Goal: Entertainment & Leisure: Consume media (video, audio)

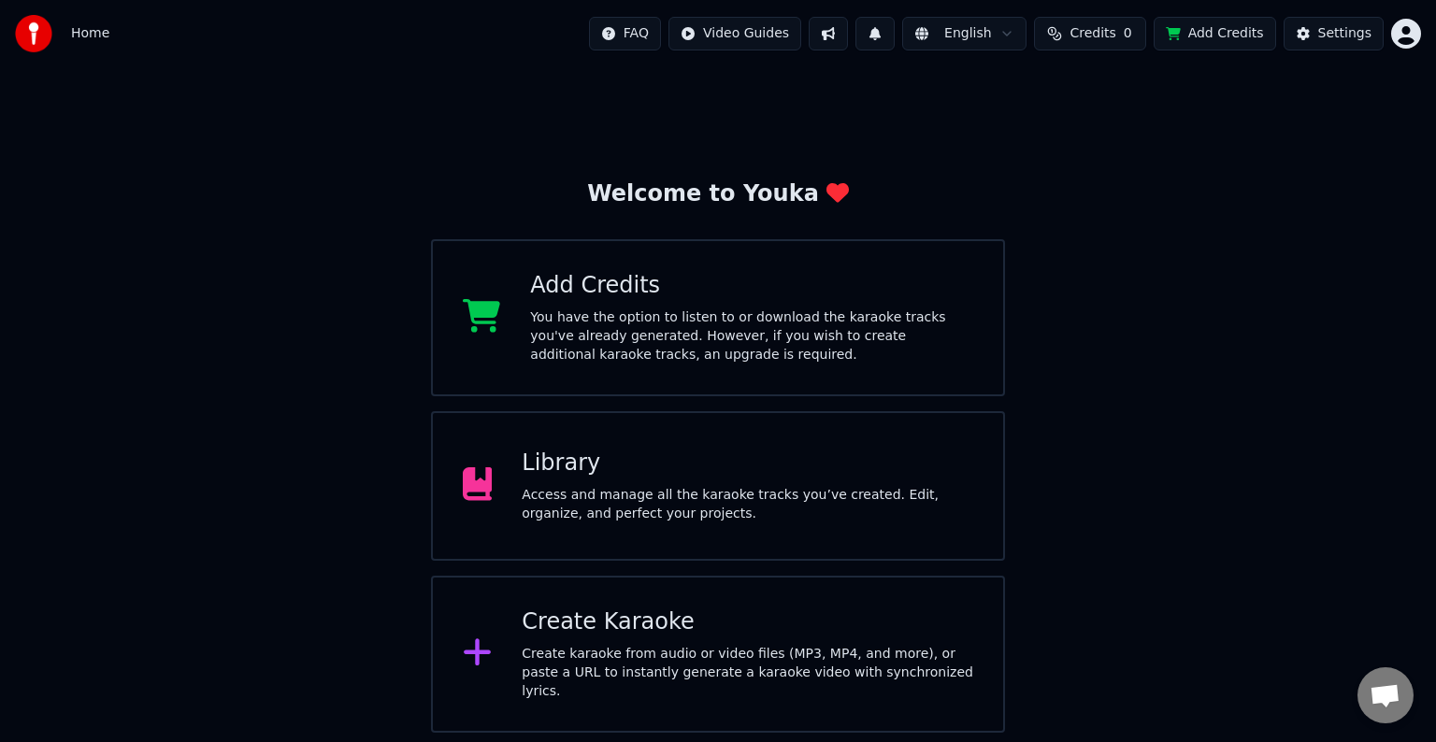
click at [683, 496] on div "Access and manage all the karaoke tracks you’ve created. Edit, organize, and pe…" at bounding box center [748, 504] width 452 height 37
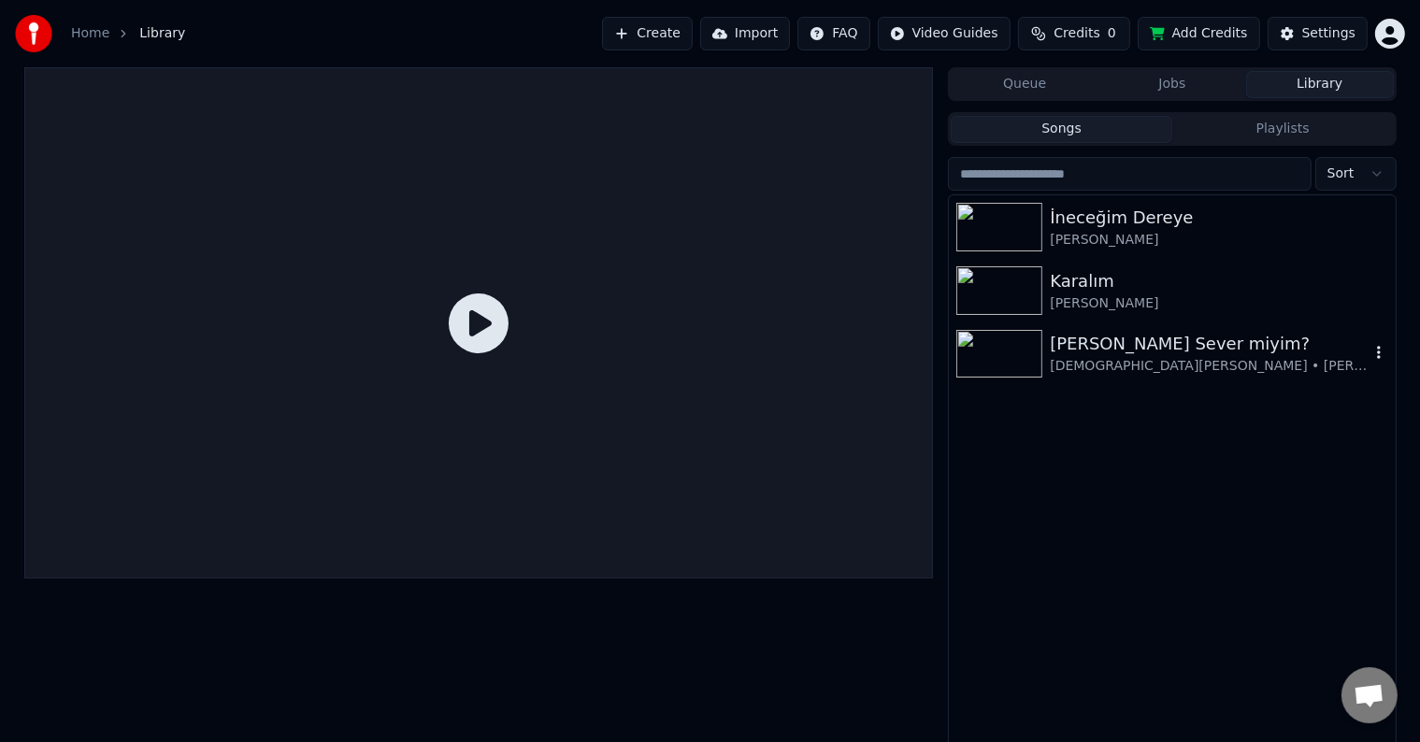
click at [1002, 349] on img at bounding box center [1000, 354] width 86 height 49
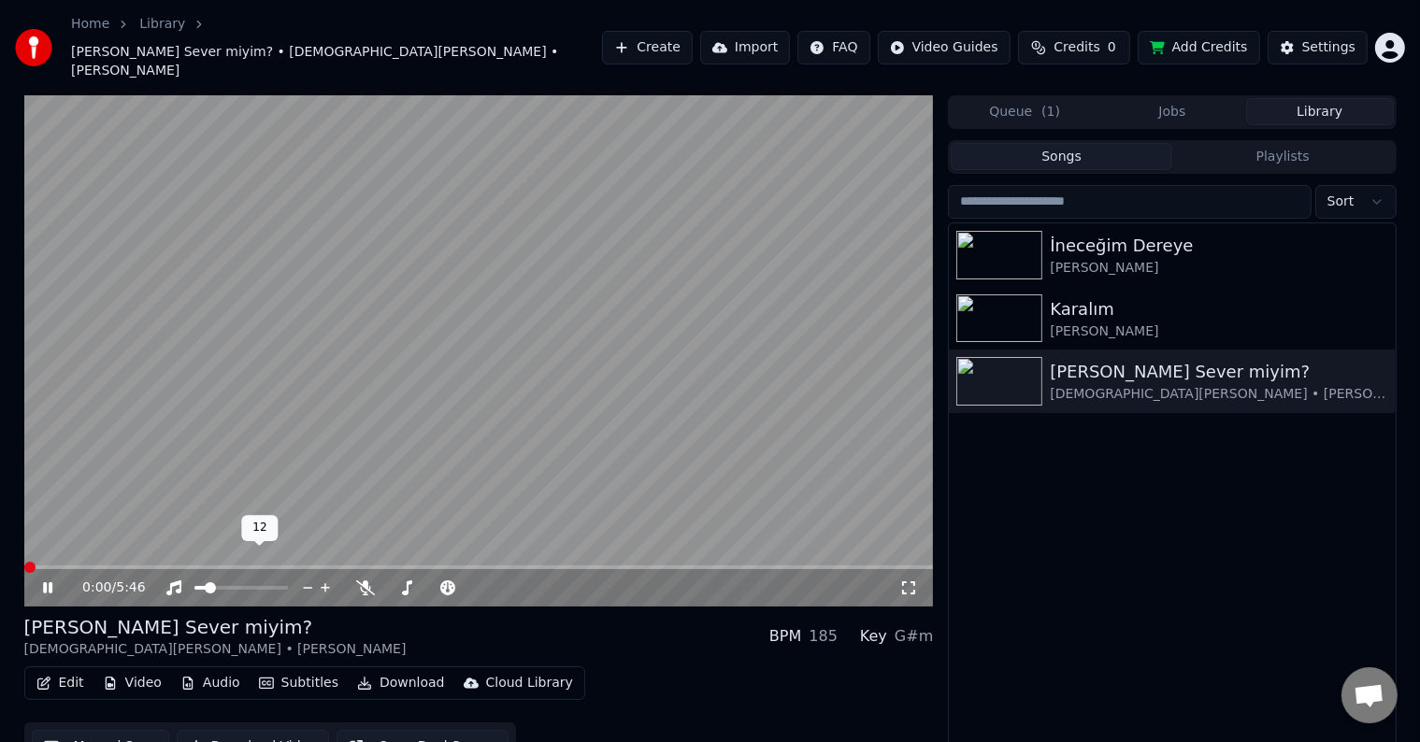
click at [206, 586] on span at bounding box center [199, 588] width 11 height 4
click at [194, 583] on span at bounding box center [199, 588] width 11 height 11
click at [419, 583] on span at bounding box center [420, 588] width 11 height 11
click at [441, 579] on div at bounding box center [491, 588] width 151 height 19
click at [441, 586] on span at bounding box center [435, 588] width 16 height 4
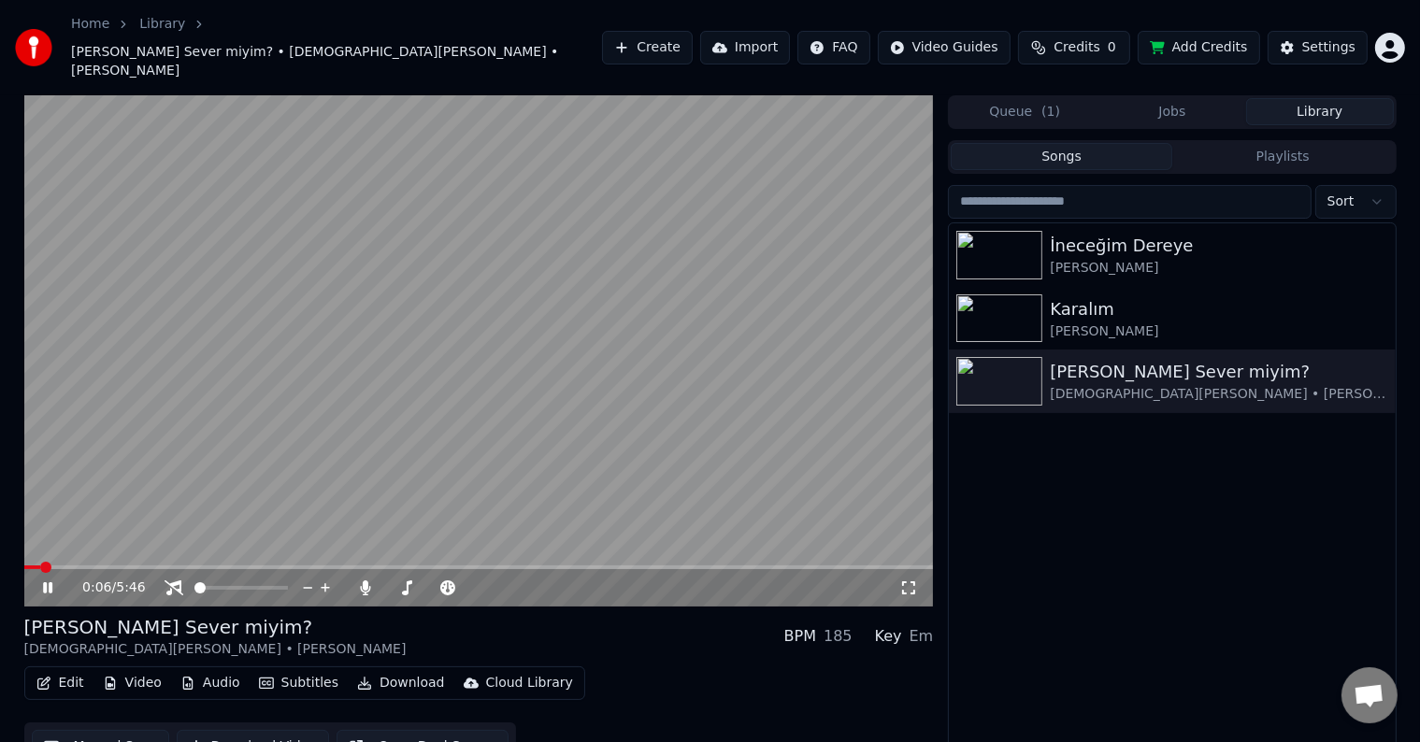
click at [459, 614] on div "[PERSON_NAME] Sever miyim? [DEMOGRAPHIC_DATA][PERSON_NAME] • [PERSON_NAME] BPM …" at bounding box center [479, 636] width 910 height 45
click at [903, 581] on icon at bounding box center [909, 588] width 19 height 15
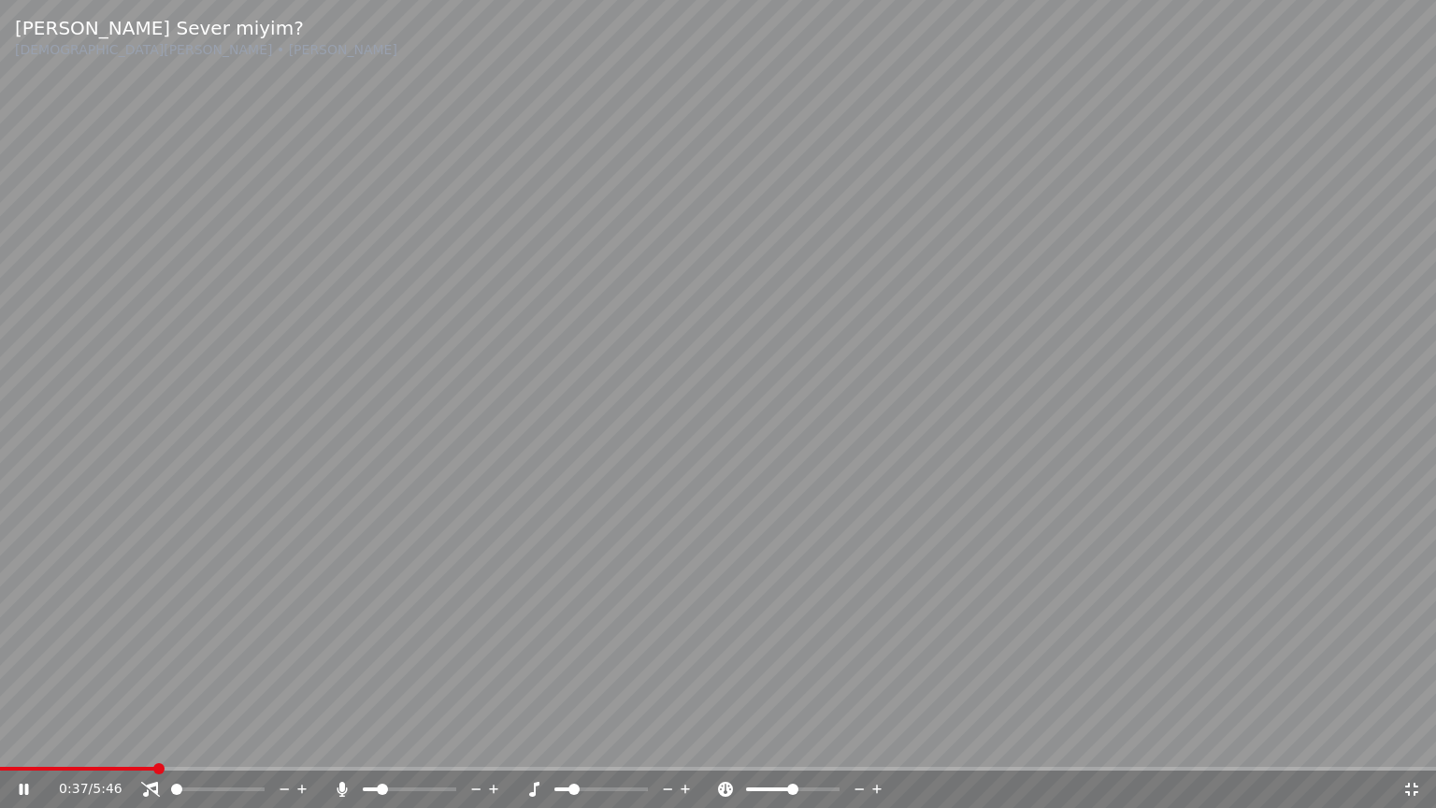
click at [378, 742] on span at bounding box center [382, 789] width 11 height 11
click at [382, 742] on span at bounding box center [382, 789] width 11 height 11
click at [424, 685] on video at bounding box center [718, 404] width 1436 height 808
click at [420, 684] on video at bounding box center [718, 404] width 1436 height 808
click at [456, 648] on video at bounding box center [718, 404] width 1436 height 808
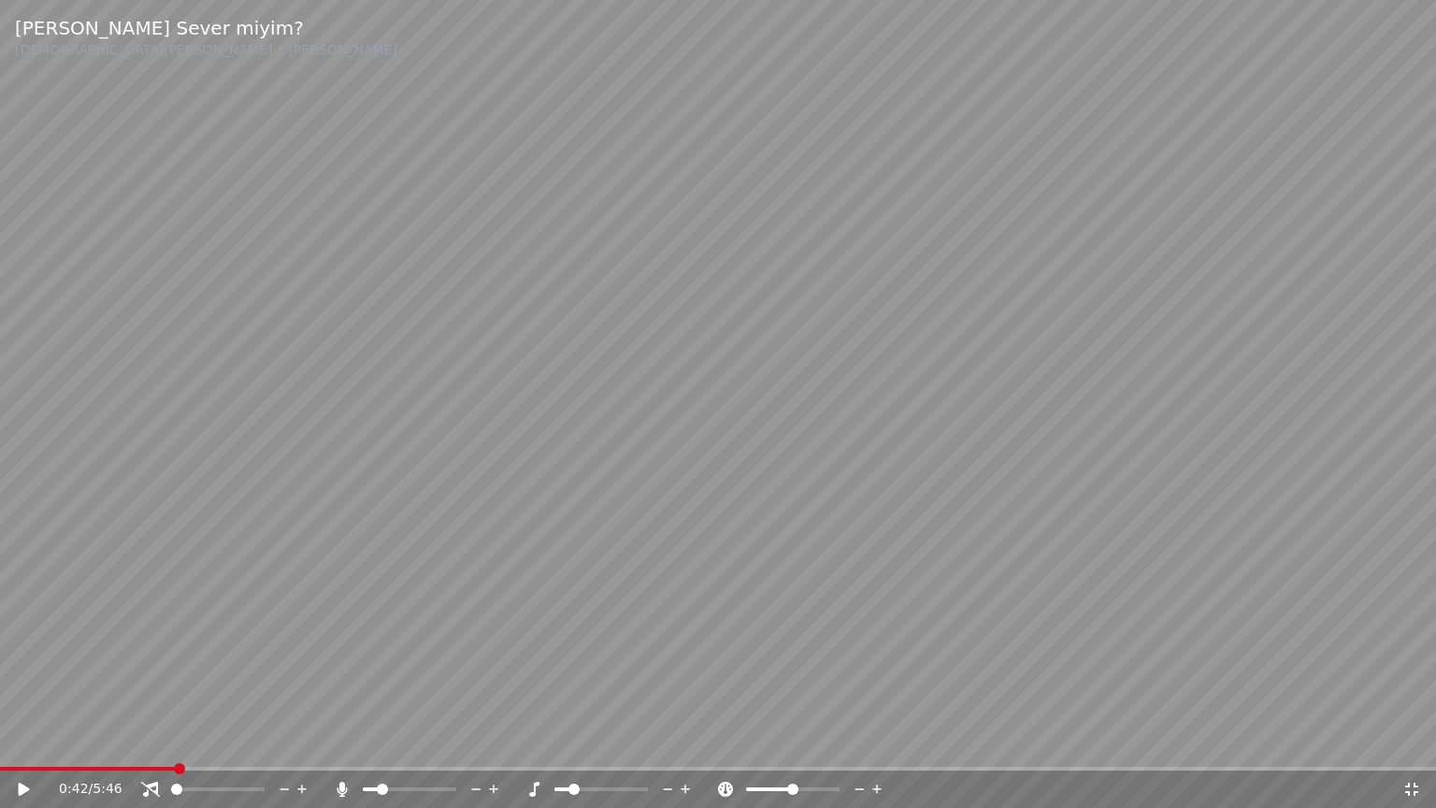
click at [449, 616] on video at bounding box center [718, 404] width 1436 height 808
click at [370, 742] on span at bounding box center [374, 789] width 11 height 11
click at [378, 742] on span at bounding box center [381, 789] width 11 height 11
click at [1431, 658] on video at bounding box center [718, 404] width 1436 height 808
click at [1242, 637] on video at bounding box center [718, 404] width 1436 height 808
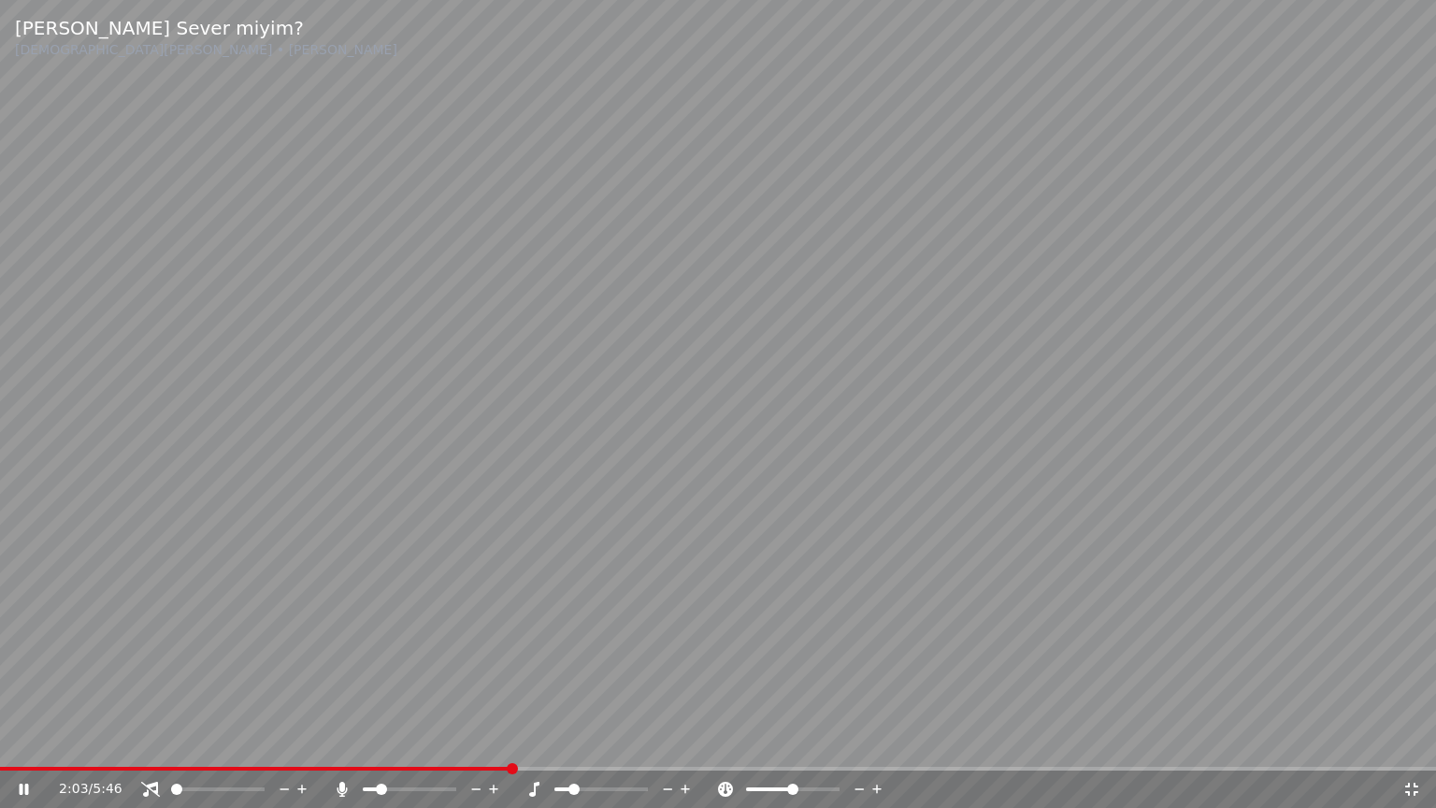
click at [575, 742] on div at bounding box center [618, 789] width 151 height 19
click at [630, 742] on span at bounding box center [602, 789] width 94 height 4
click at [630, 742] on span at bounding box center [628, 789] width 11 height 11
click at [33, 742] on div "2:08 / 5:46" at bounding box center [717, 789] width 1421 height 19
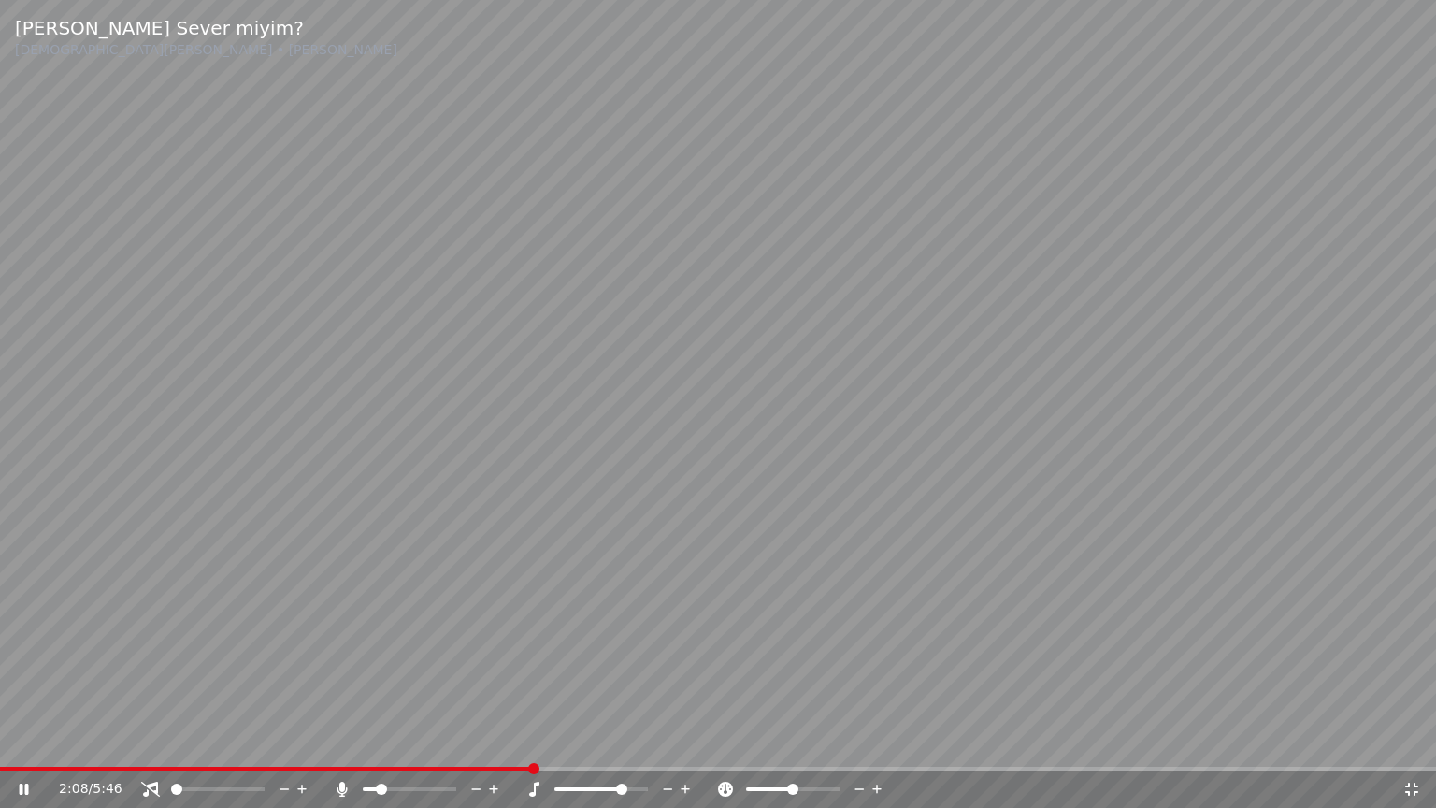
click at [33, 742] on div "2:08 / 5:46" at bounding box center [717, 789] width 1421 height 19
click at [24, 742] on icon at bounding box center [37, 789] width 44 height 15
drag, startPoint x: 24, startPoint y: 789, endPoint x: 44, endPoint y: 787, distance: 19.7
click at [23, 742] on icon at bounding box center [24, 789] width 11 height 13
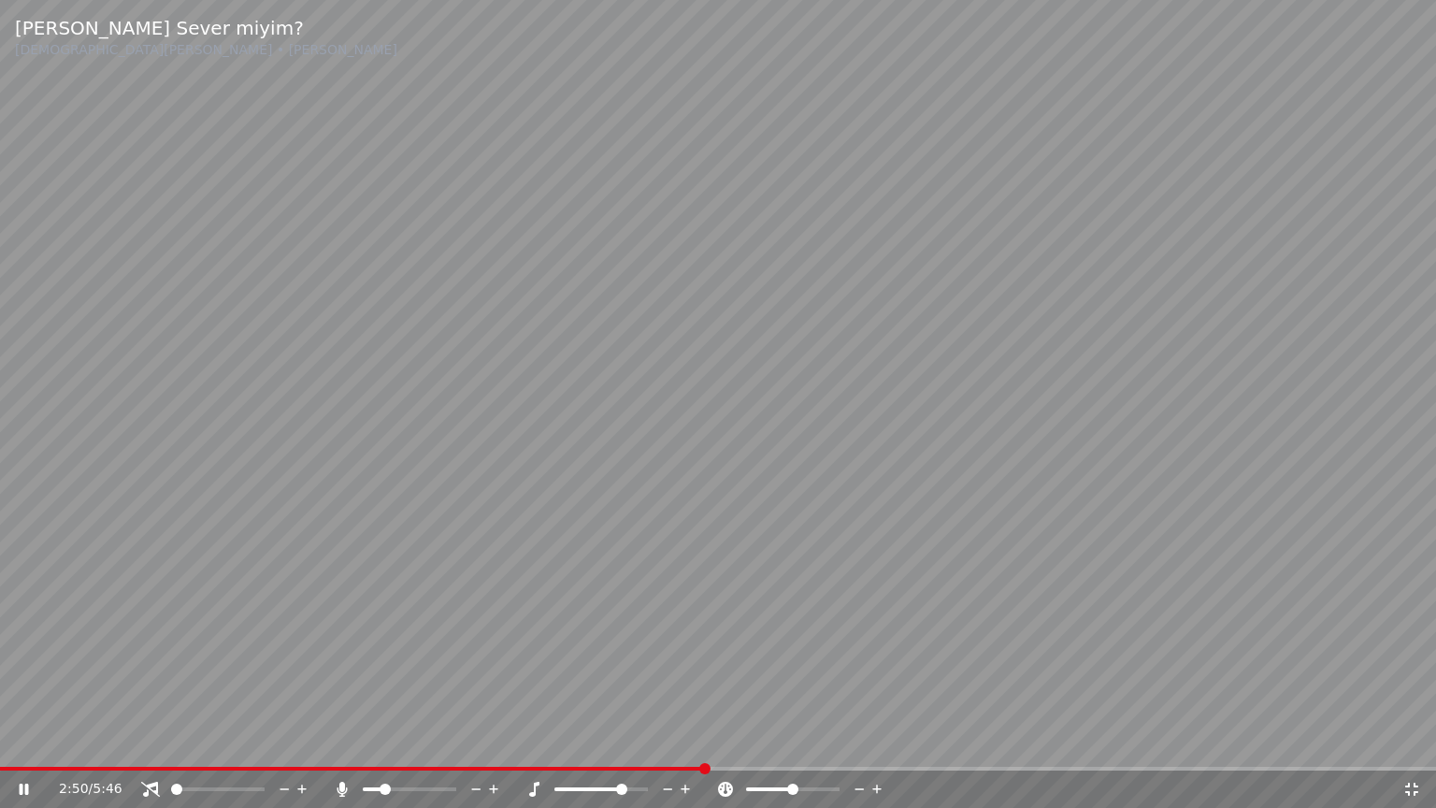
click at [382, 742] on span at bounding box center [385, 789] width 11 height 11
click at [382, 742] on span at bounding box center [387, 789] width 11 height 11
click at [396, 742] on span at bounding box center [399, 789] width 11 height 11
click at [627, 742] on span at bounding box center [621, 789] width 11 height 11
click at [898, 613] on video at bounding box center [718, 404] width 1436 height 808
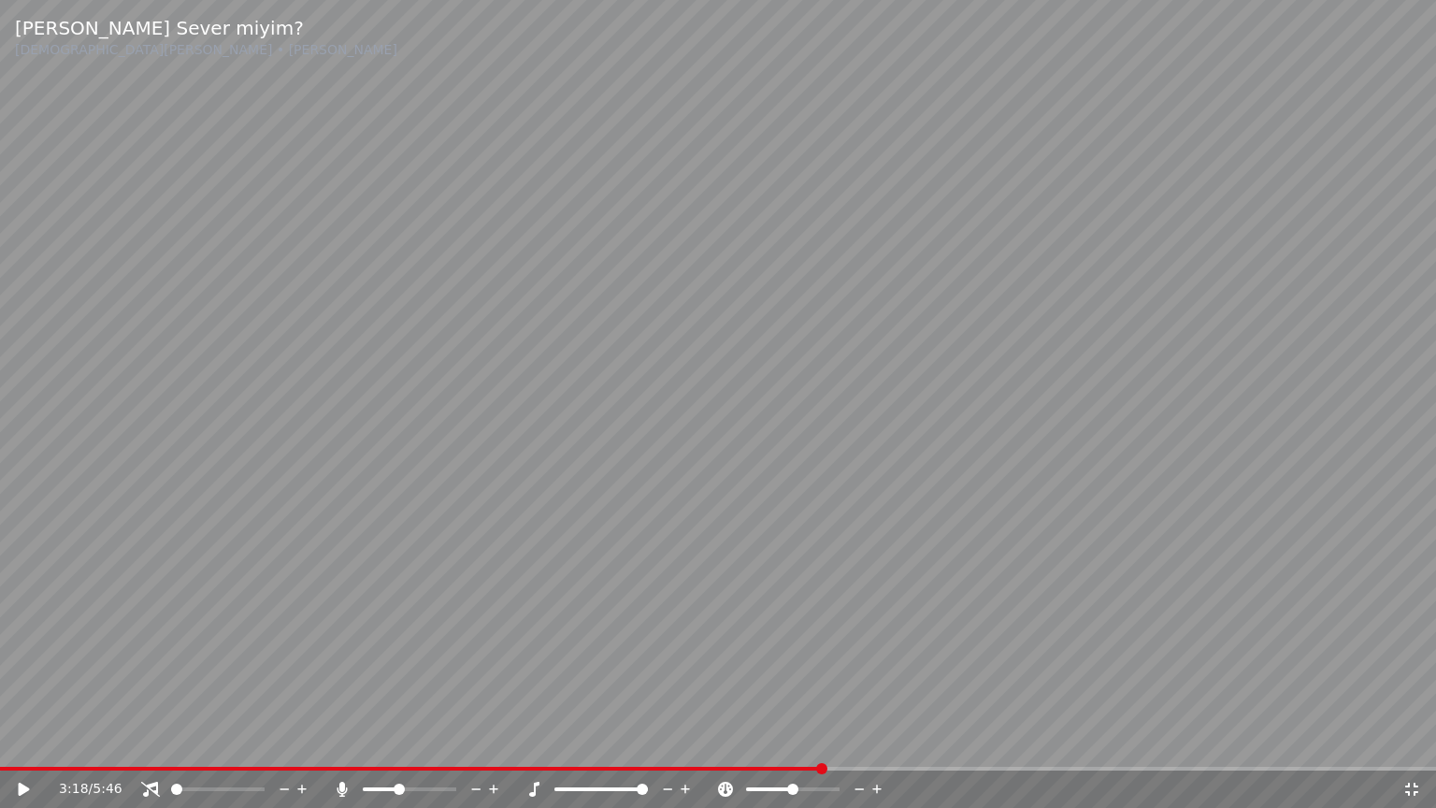
click at [987, 528] on video at bounding box center [718, 404] width 1436 height 808
click at [404, 742] on div at bounding box center [427, 789] width 151 height 19
click at [407, 742] on span at bounding box center [410, 789] width 94 height 4
click at [702, 742] on span at bounding box center [411, 769] width 823 height 4
click at [555, 742] on span at bounding box center [555, 789] width 0 height 4
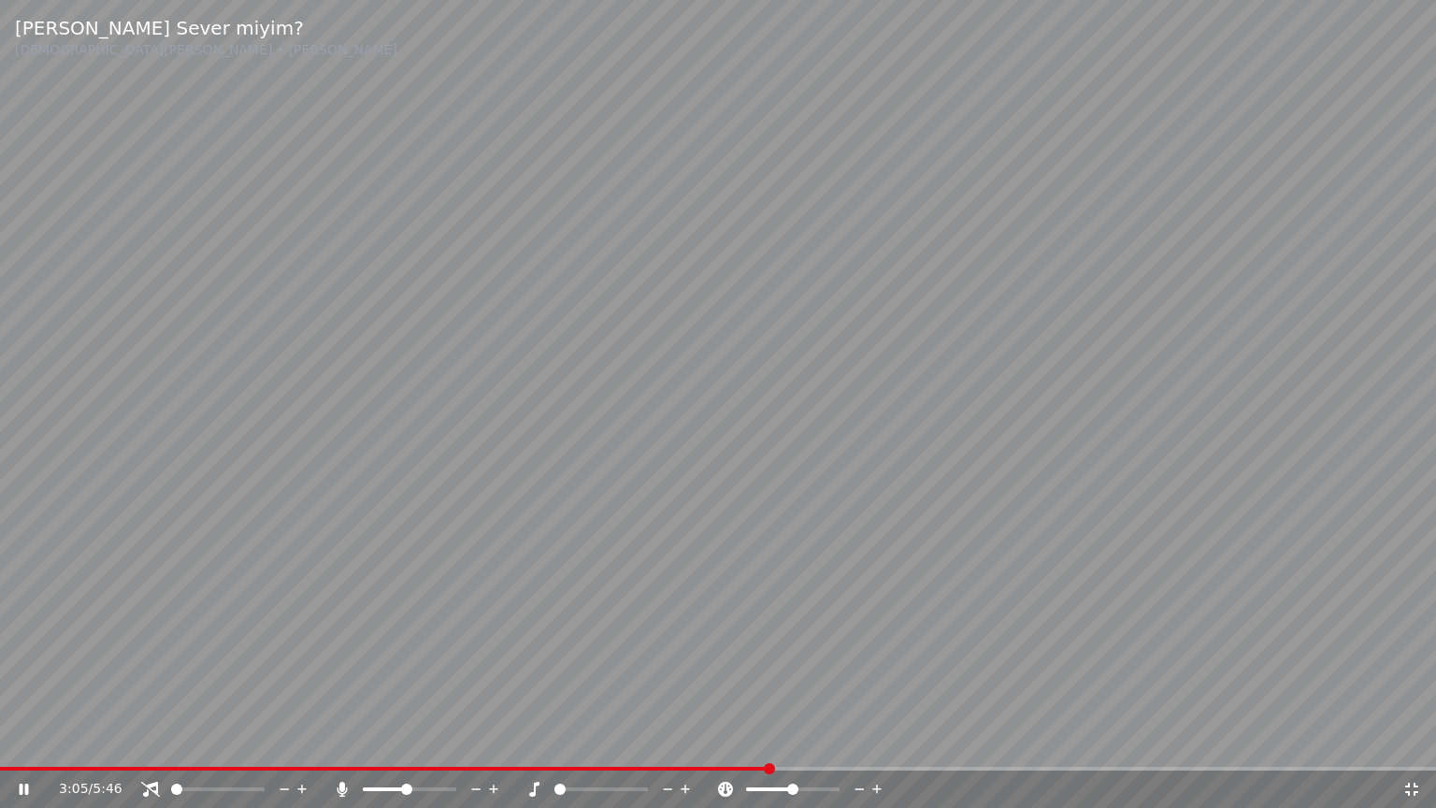
click at [679, 742] on icon at bounding box center [686, 789] width 18 height 19
click at [686, 742] on icon at bounding box center [686, 789] width 18 height 19
click at [666, 742] on icon at bounding box center [668, 789] width 18 height 19
click at [1116, 561] on video at bounding box center [718, 404] width 1436 height 808
click at [1185, 568] on video at bounding box center [718, 404] width 1436 height 808
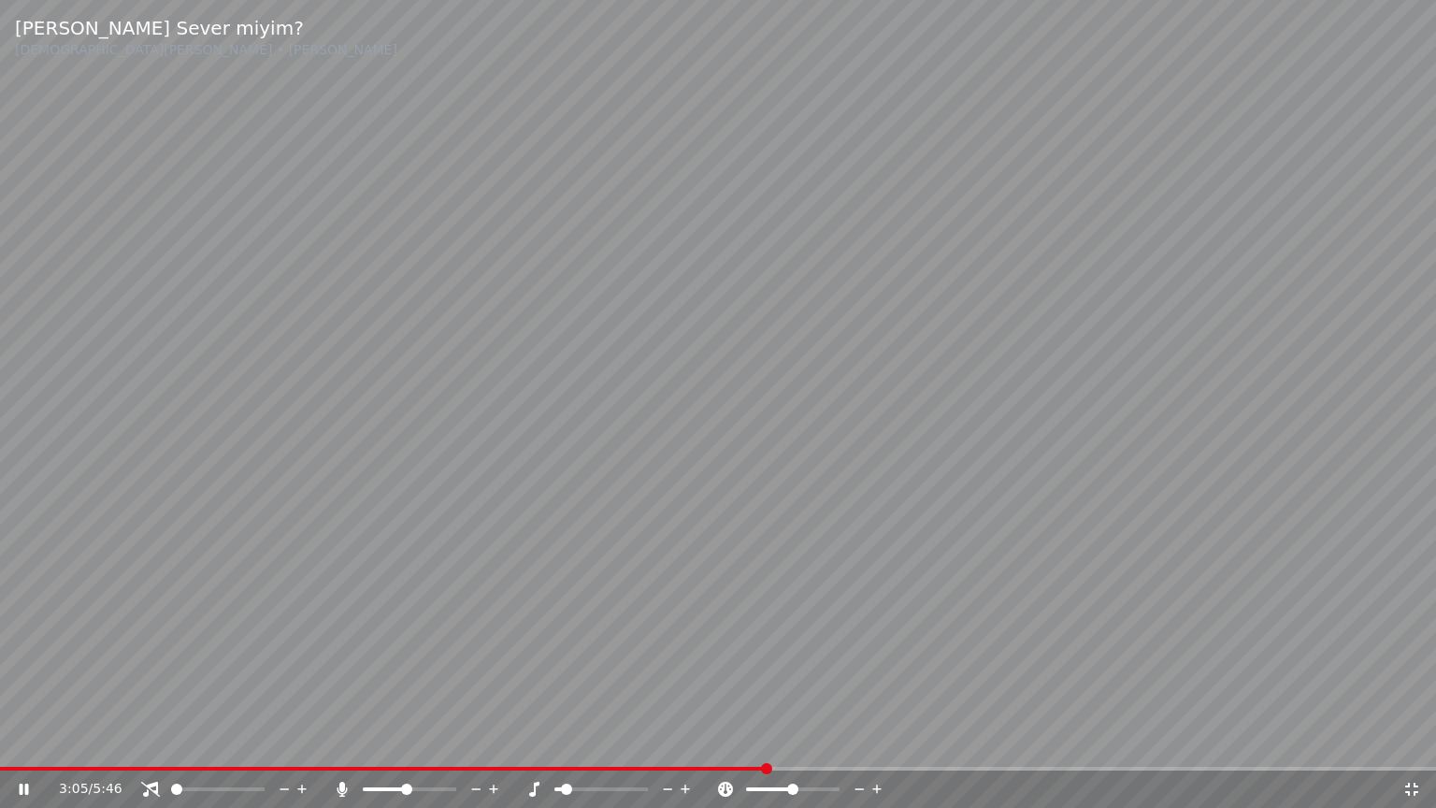
click at [681, 742] on icon at bounding box center [686, 789] width 18 height 19
click at [1095, 497] on video at bounding box center [718, 404] width 1436 height 808
click at [1287, 512] on video at bounding box center [718, 404] width 1436 height 808
click at [475, 742] on icon at bounding box center [477, 789] width 18 height 19
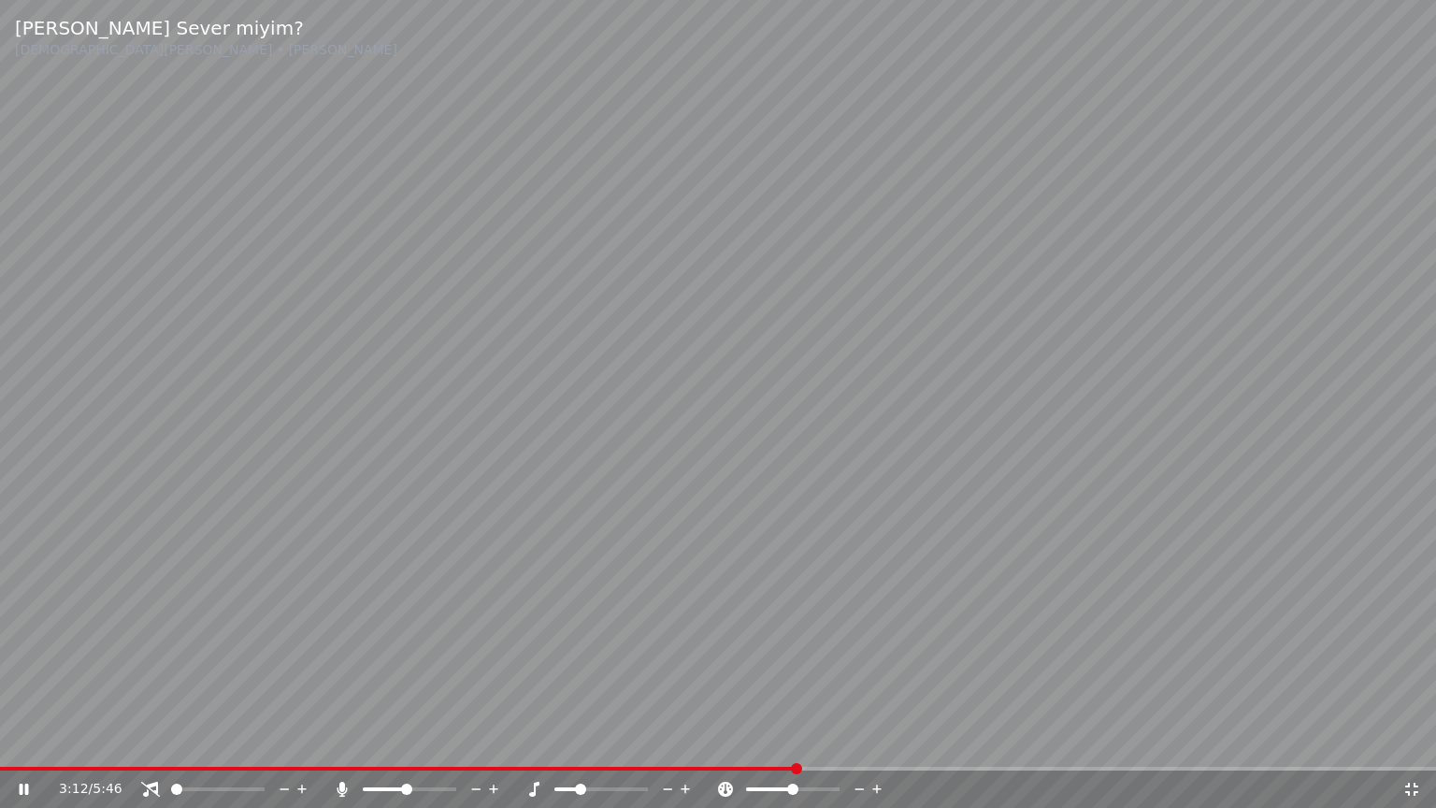
click at [668, 742] on icon at bounding box center [668, 789] width 18 height 19
click at [1155, 531] on video at bounding box center [718, 404] width 1436 height 808
click at [1123, 583] on video at bounding box center [718, 404] width 1436 height 808
click at [684, 742] on icon at bounding box center [686, 789] width 18 height 19
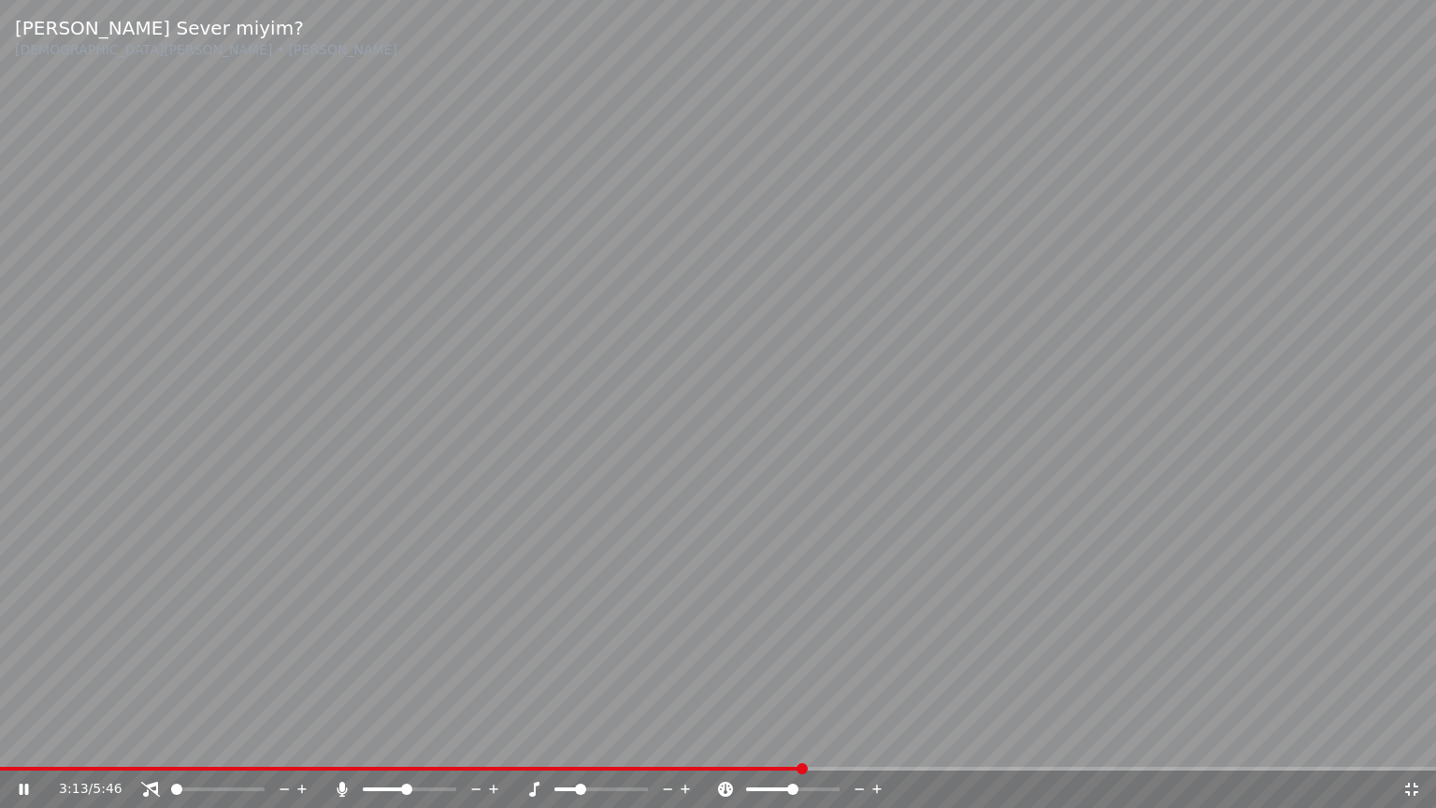
click at [684, 742] on icon at bounding box center [686, 789] width 18 height 19
drag, startPoint x: 1249, startPoint y: 575, endPoint x: 1224, endPoint y: 577, distance: 25.3
click at [1246, 569] on video at bounding box center [718, 404] width 1436 height 808
drag, startPoint x: 1204, startPoint y: 568, endPoint x: 1189, endPoint y: 567, distance: 15.0
click at [1188, 567] on video at bounding box center [718, 404] width 1436 height 808
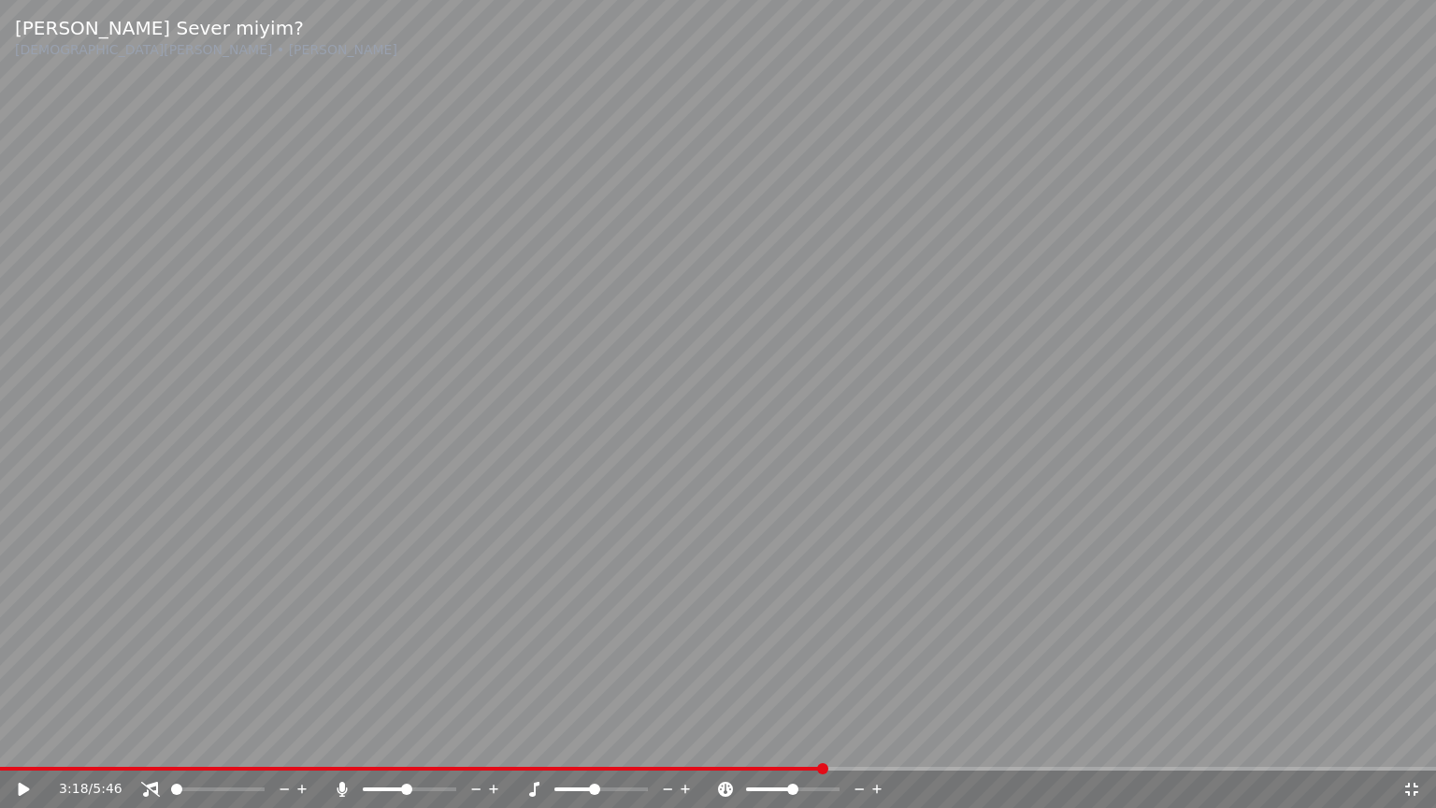
click at [338, 696] on video at bounding box center [718, 404] width 1436 height 808
click at [384, 742] on div at bounding box center [427, 789] width 151 height 19
click at [374, 742] on span at bounding box center [369, 789] width 12 height 4
click at [587, 525] on video at bounding box center [718, 404] width 1436 height 808
click at [602, 497] on video at bounding box center [718, 404] width 1436 height 808
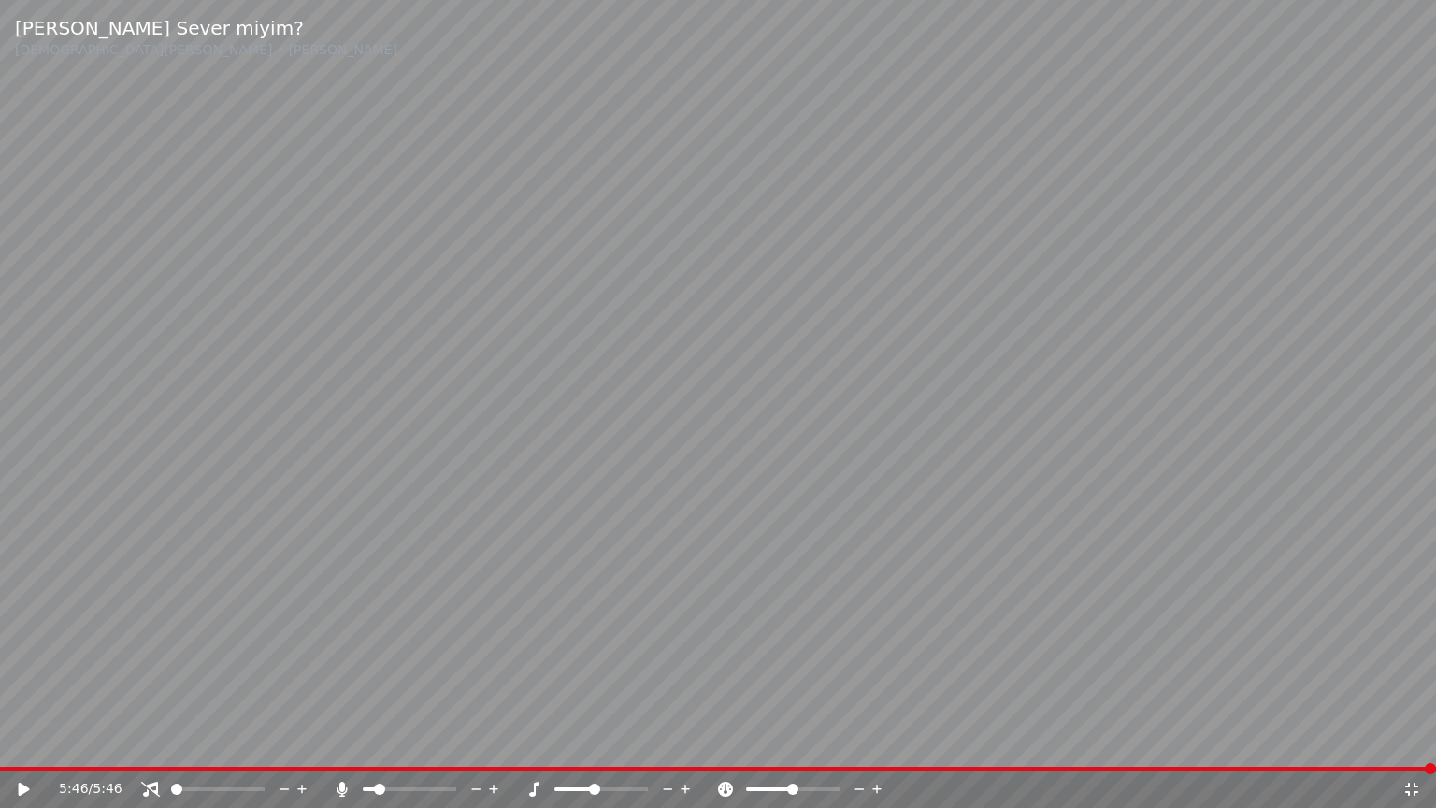
drag, startPoint x: 1395, startPoint y: 798, endPoint x: 1413, endPoint y: 795, distance: 18.0
click at [1395, 742] on div "5:46 / 5:46" at bounding box center [731, 789] width 1344 height 19
click at [1413, 742] on icon at bounding box center [1412, 789] width 19 height 15
